Goal: Task Accomplishment & Management: Manage account settings

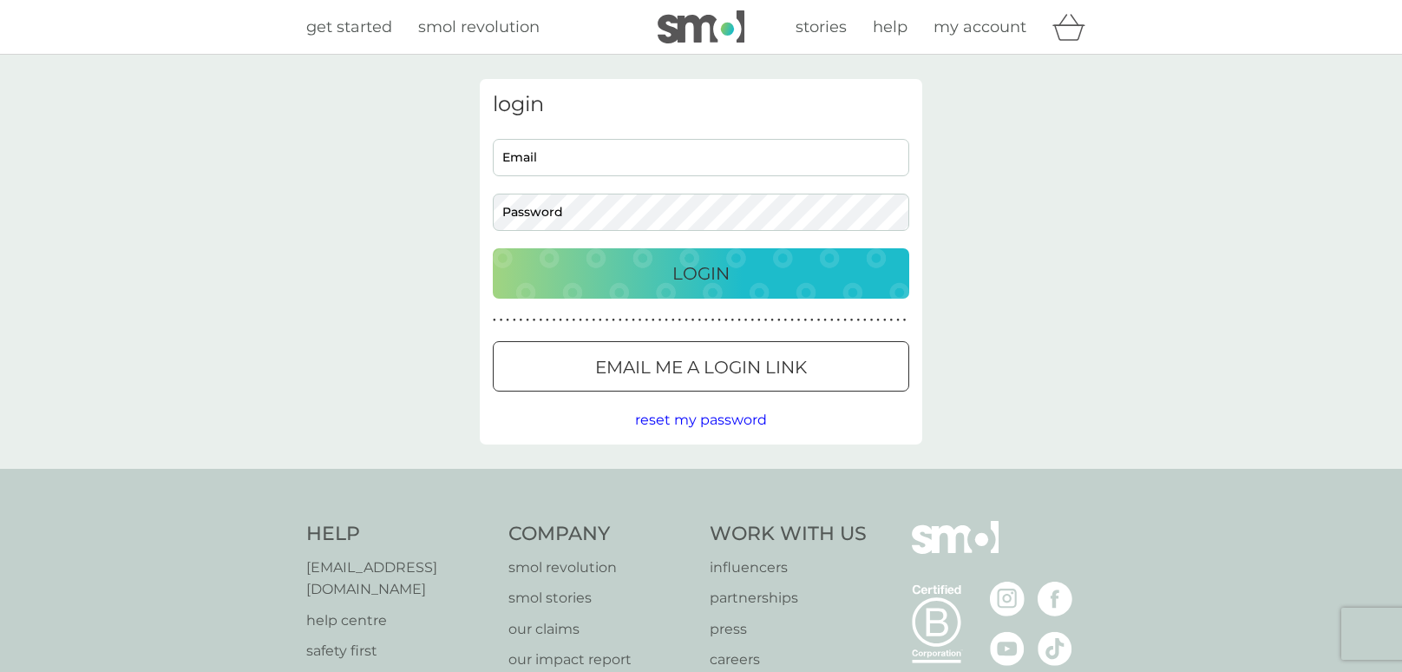
click at [714, 153] on input "Email" at bounding box center [701, 157] width 417 height 37
type input "[EMAIL_ADDRESS][DOMAIN_NAME]"
click at [626, 372] on p "Email me a login link" at bounding box center [701, 367] width 212 height 28
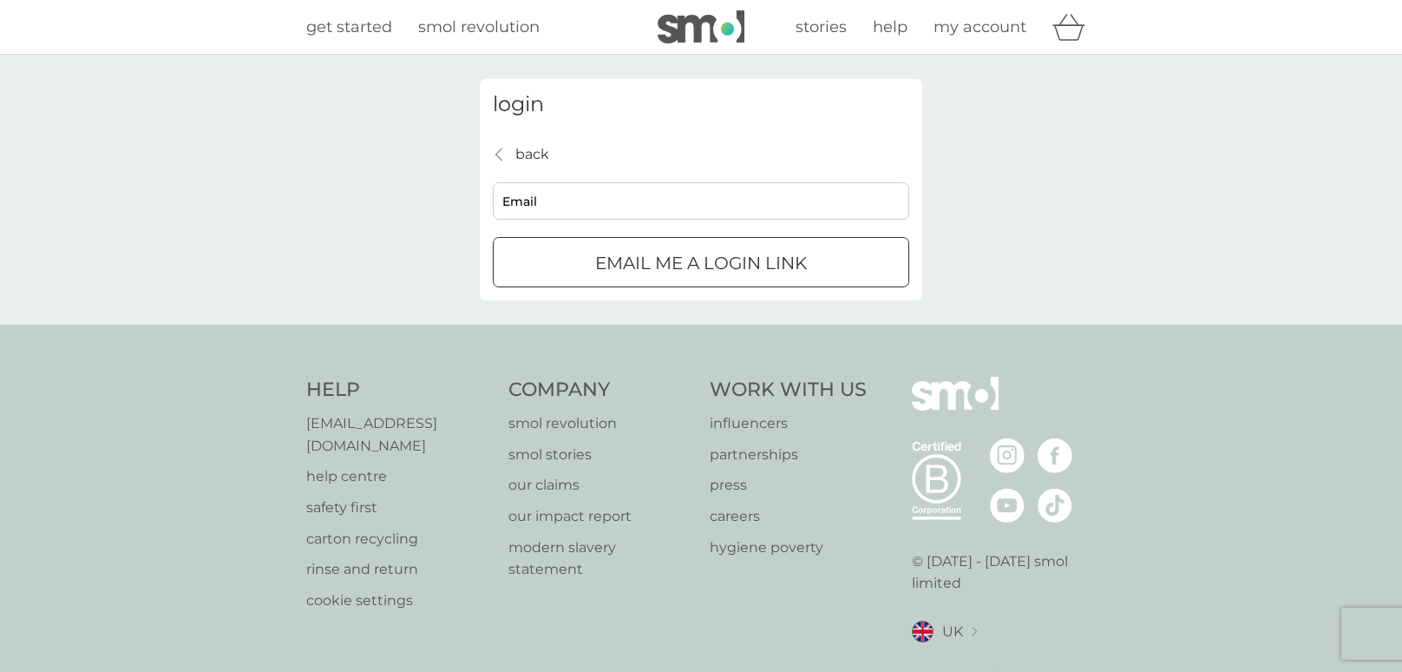
click at [731, 218] on input "Email" at bounding box center [701, 200] width 417 height 37
type input "[EMAIL_ADDRESS][DOMAIN_NAME]"
click at [697, 264] on div "submit" at bounding box center [701, 263] width 62 height 18
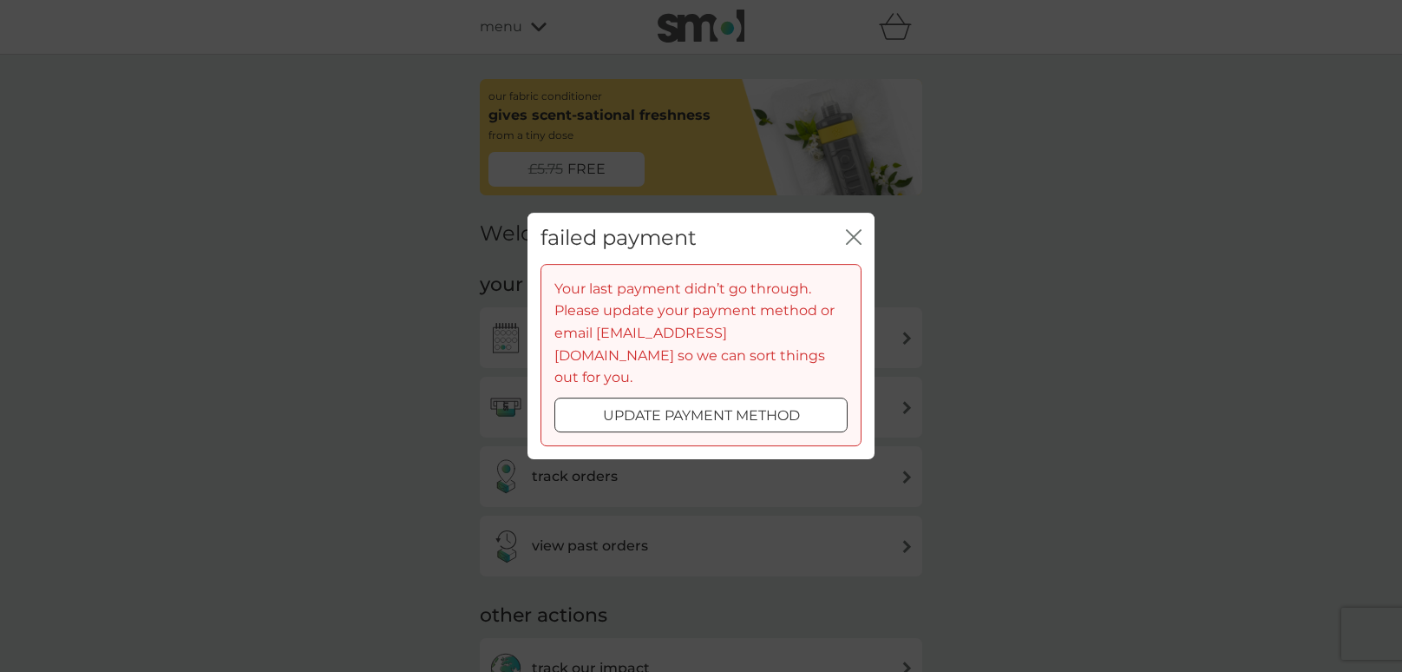
click at [749, 404] on p "update payment method" at bounding box center [701, 415] width 197 height 23
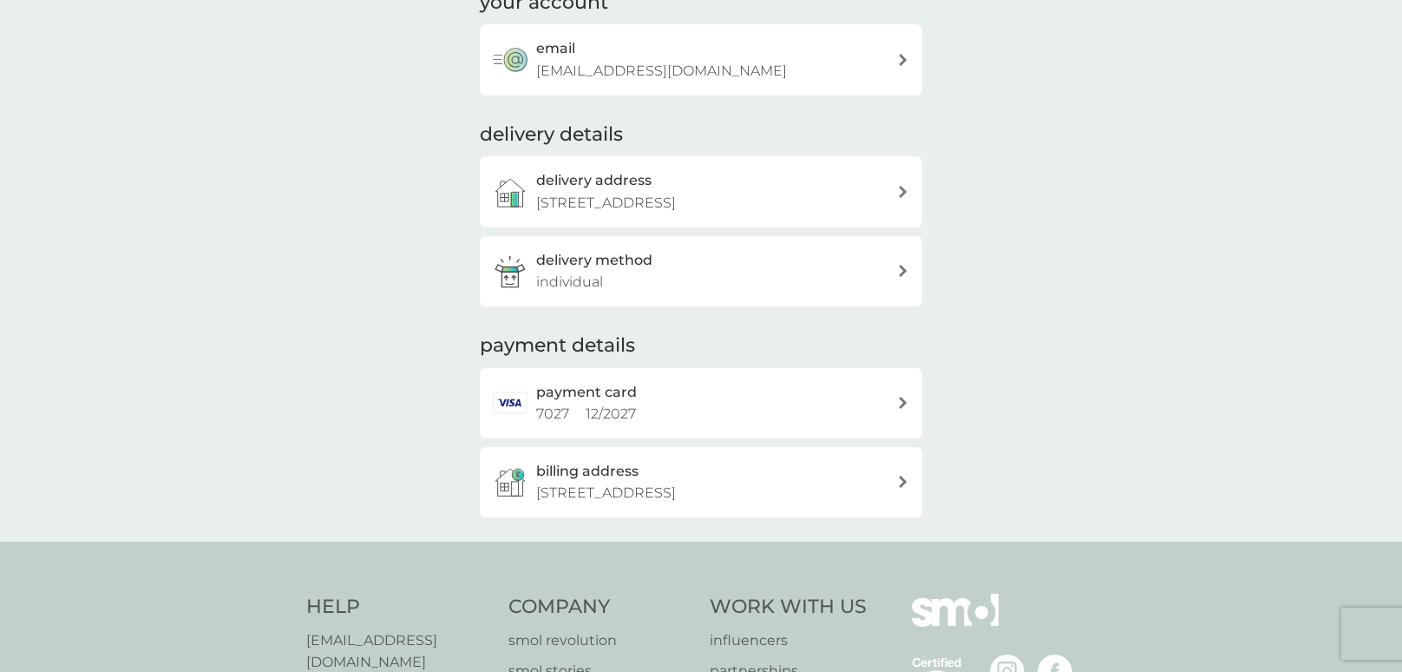
scroll to position [246, 0]
click at [749, 395] on div "payment card 7027 12 / 2027" at bounding box center [716, 400] width 361 height 44
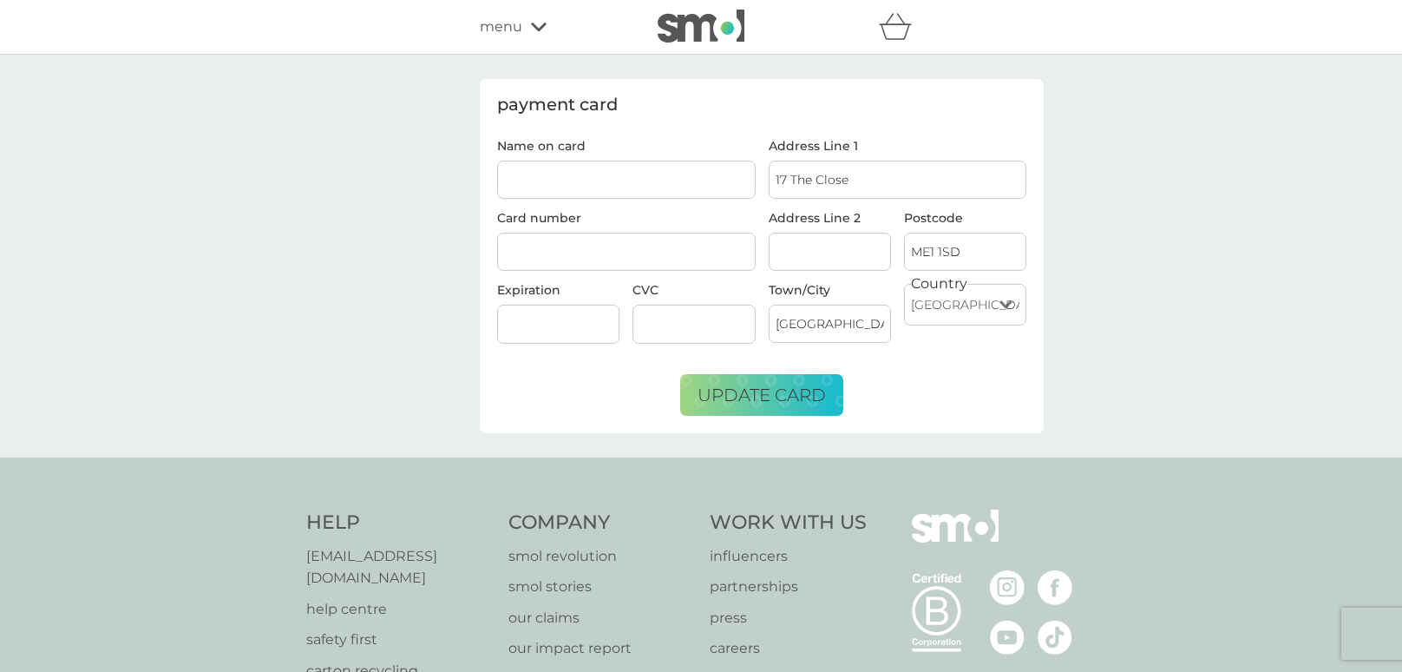
click at [733, 168] on input "Name on card" at bounding box center [626, 180] width 259 height 38
type input "Gemma Wilkins"
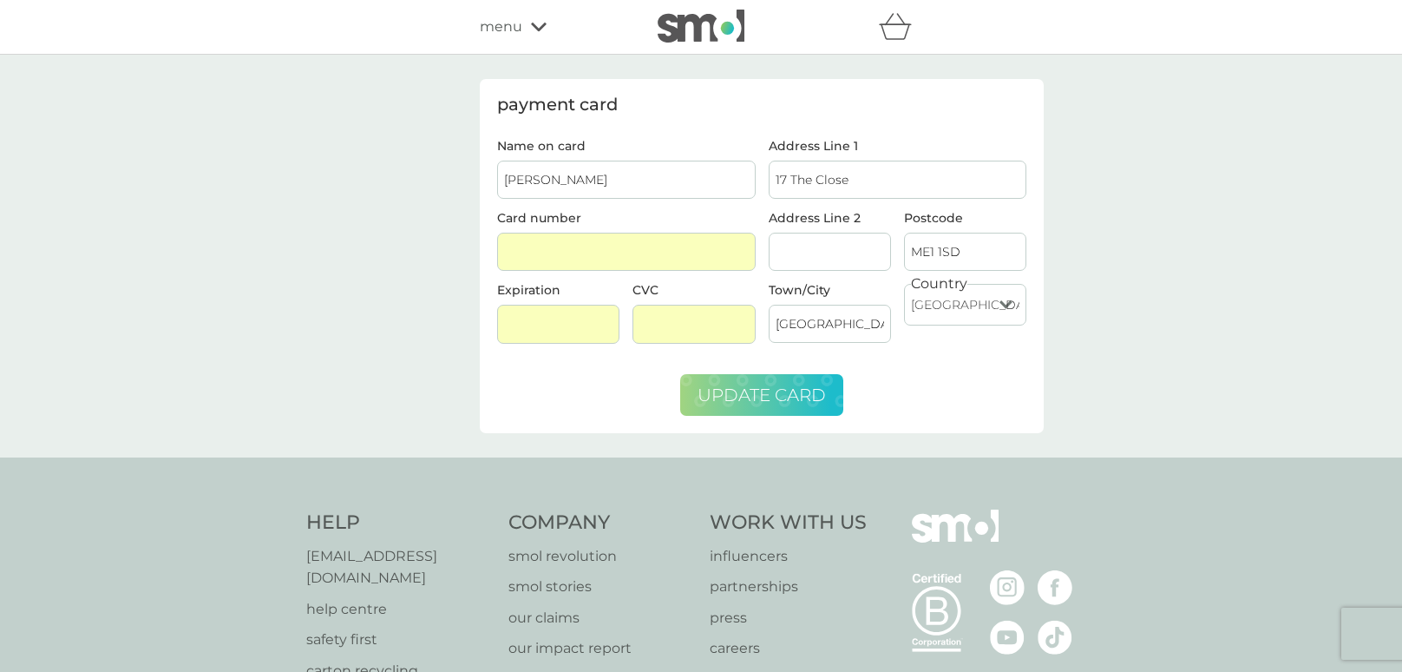
click at [767, 384] on span "update card" at bounding box center [762, 394] width 128 height 21
